Goal: Task Accomplishment & Management: Use online tool/utility

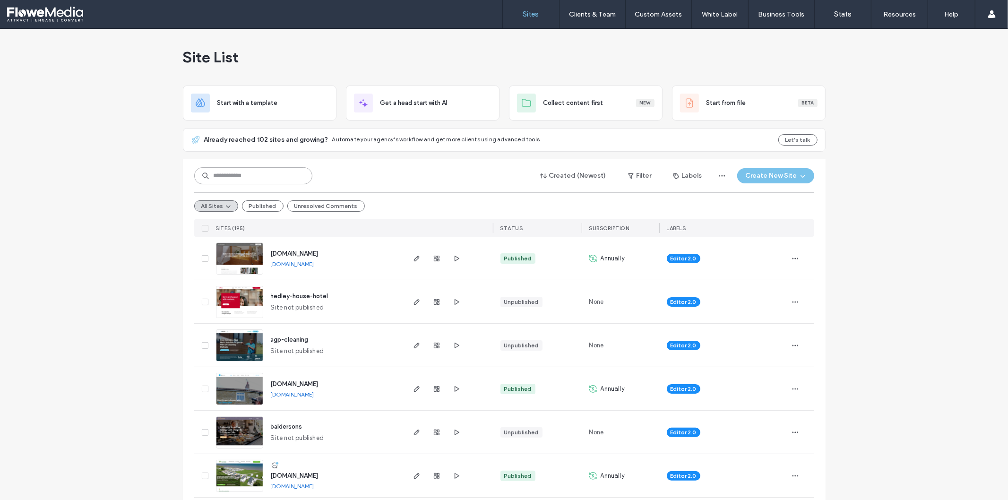
click at [258, 175] on input at bounding box center [253, 175] width 118 height 17
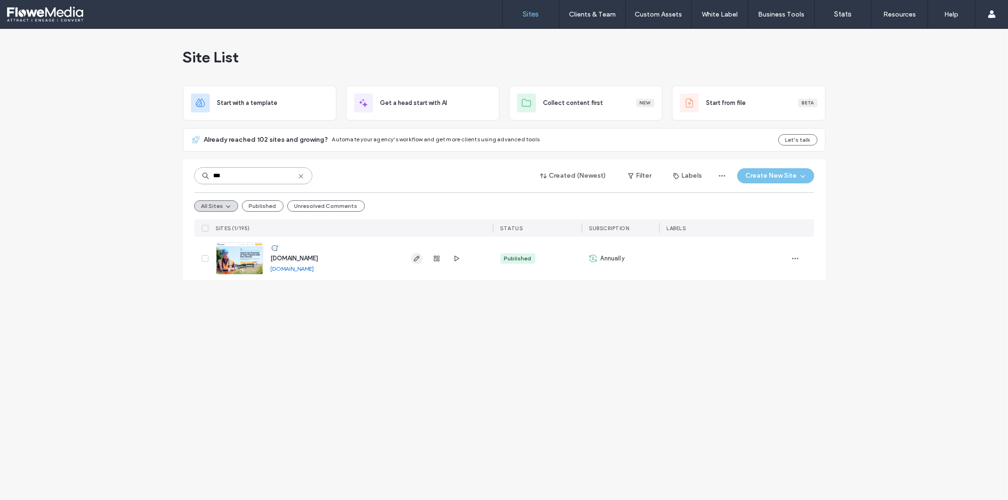
type input "***"
click at [417, 260] on icon "button" at bounding box center [417, 259] width 8 height 8
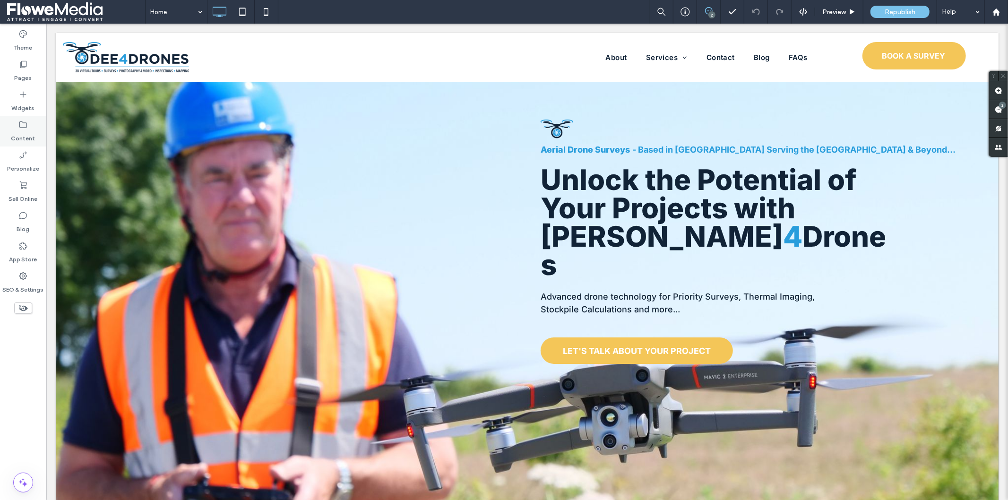
click at [24, 133] on label "Content" at bounding box center [23, 136] width 24 height 13
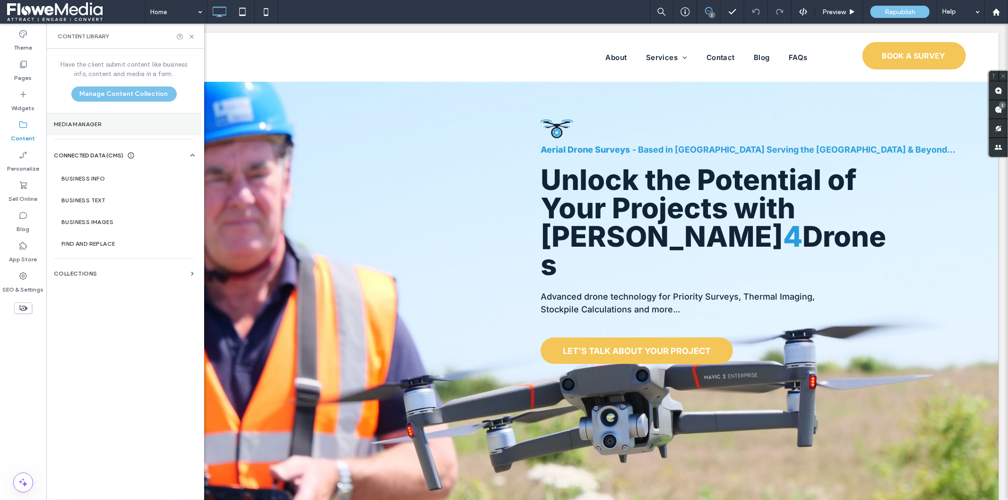
click at [73, 123] on label "Media Manager" at bounding box center [124, 124] width 140 height 7
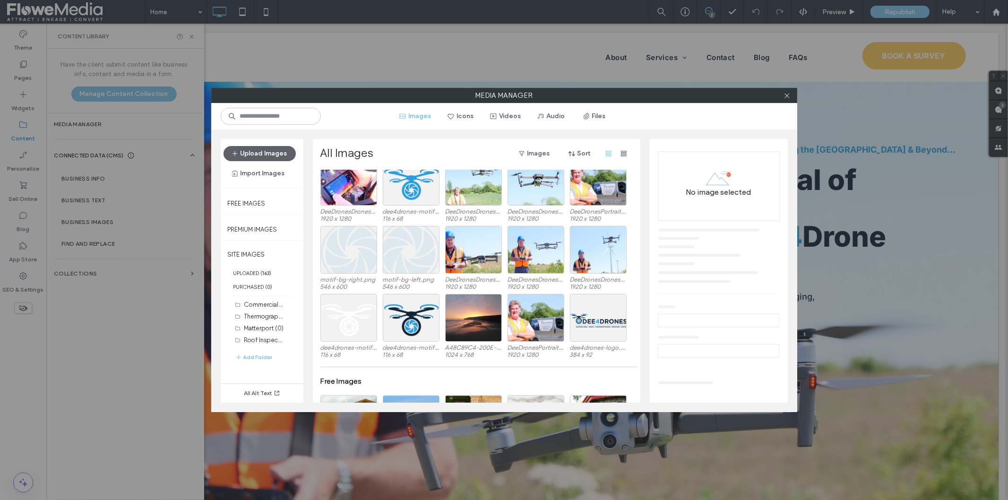
scroll to position [2304, 0]
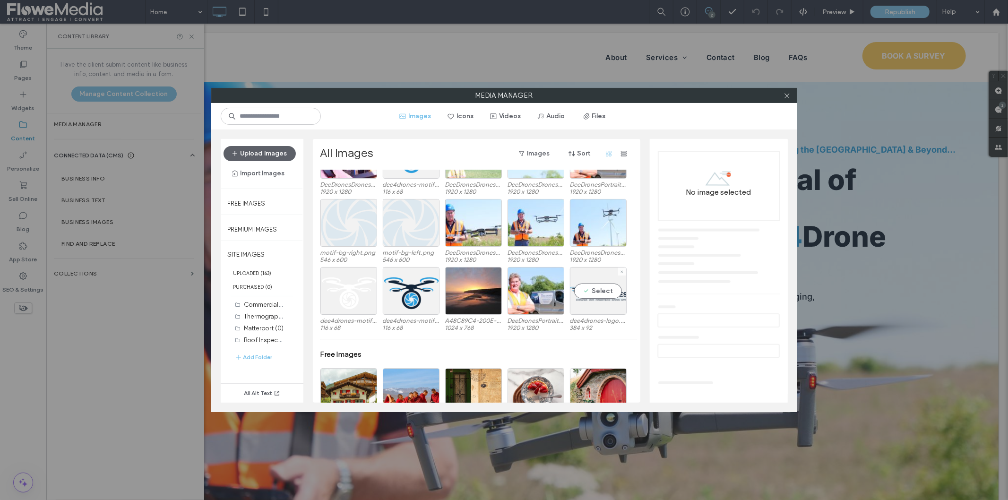
click at [591, 321] on label "dee4drones-logo.png" at bounding box center [598, 320] width 57 height 7
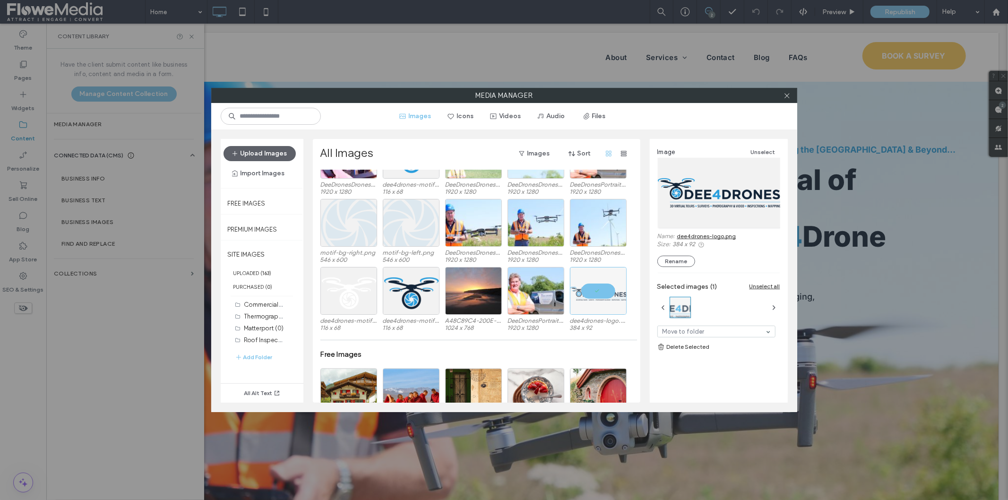
click at [695, 235] on link "dee4drones-logo.png" at bounding box center [706, 236] width 59 height 7
